Goal: Find specific page/section

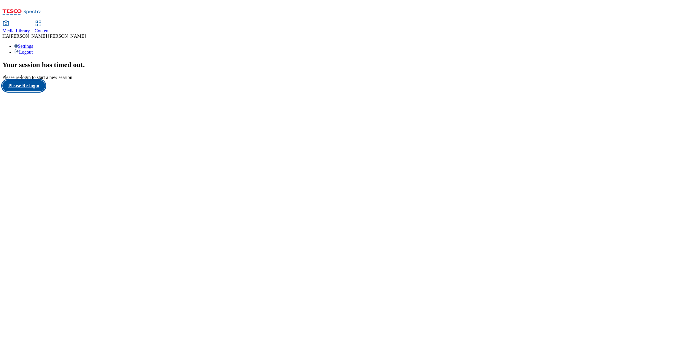
click at [38, 91] on button "Please Re-login" at bounding box center [23, 85] width 43 height 11
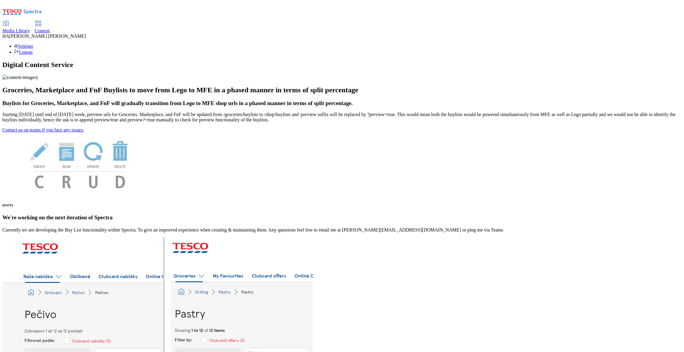
click at [50, 28] on span "Content" at bounding box center [42, 30] width 15 height 5
